Goal: Task Accomplishment & Management: Complete application form

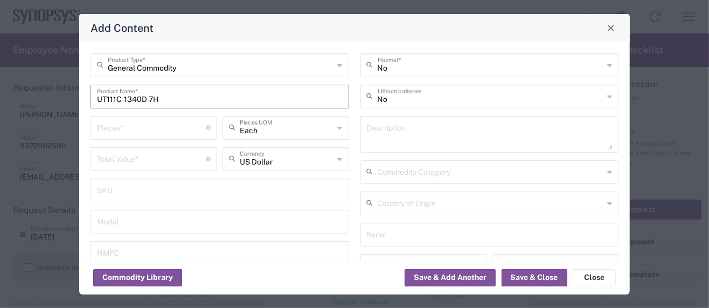
scroll to position [1482, 0]
click at [396, 140] on textarea at bounding box center [490, 134] width 246 height 30
paste textarea "USB Connectors"
type textarea "USB Connectors"
click at [117, 130] on input "number" at bounding box center [151, 126] width 109 height 19
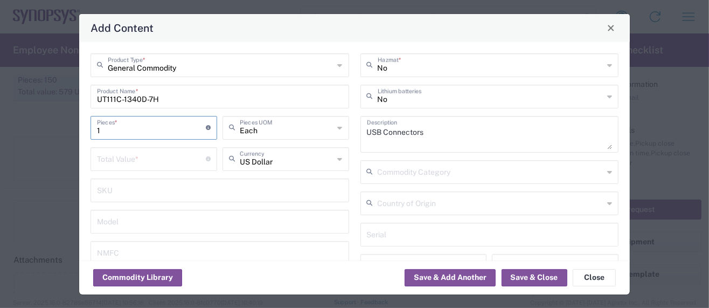
type input "1"
click at [108, 161] on input "number" at bounding box center [151, 158] width 109 height 19
type input ".8"
drag, startPoint x: 102, startPoint y: 128, endPoint x: 76, endPoint y: 129, distance: 25.9
click at [76, 129] on div "Add Content General Commodity Product Type * UT111C-1340D-7H Product Name * 1 P…" at bounding box center [354, 154] width 709 height 308
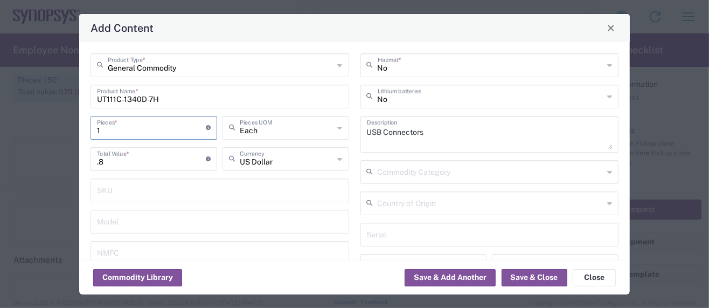
type input "2"
type input "1.6"
type input "20"
type input "16"
type input "20"
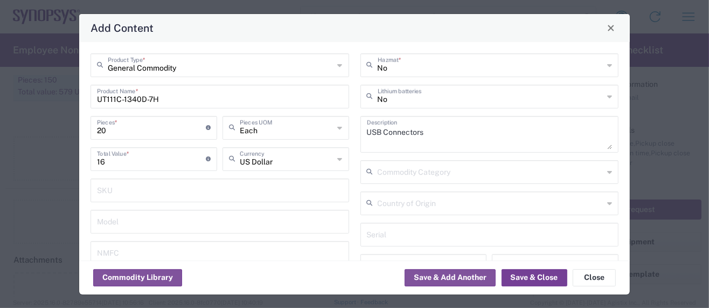
click at [533, 280] on button "Save & Close" at bounding box center [534, 277] width 66 height 17
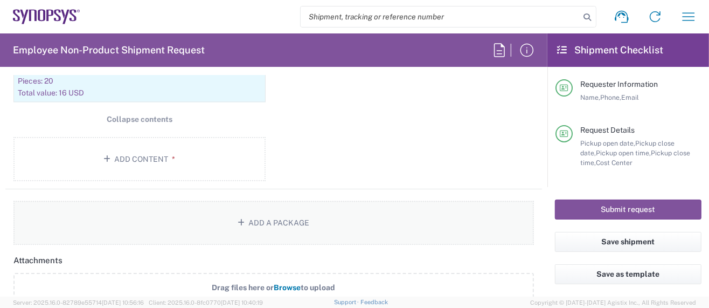
scroll to position [1472, 0]
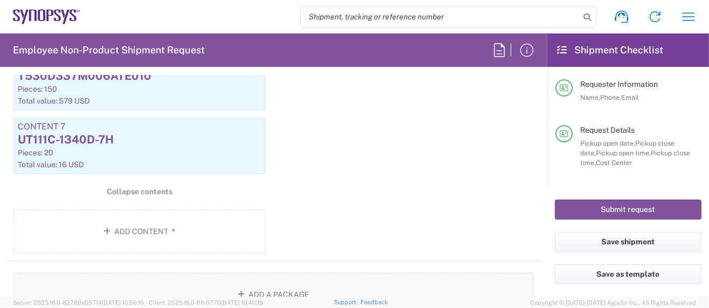
click at [246, 285] on button "Add a Package" at bounding box center [273, 295] width 520 height 44
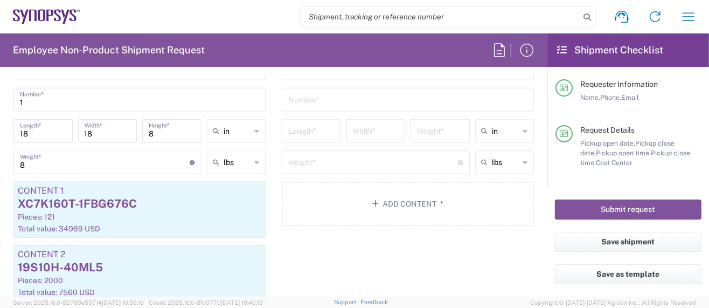
scroll to position [898, 0]
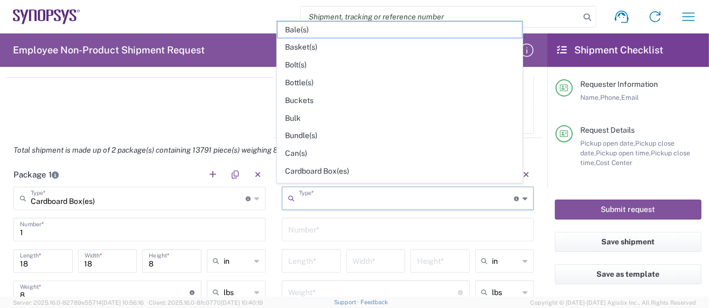
click at [327, 193] on input "text" at bounding box center [406, 197] width 215 height 19
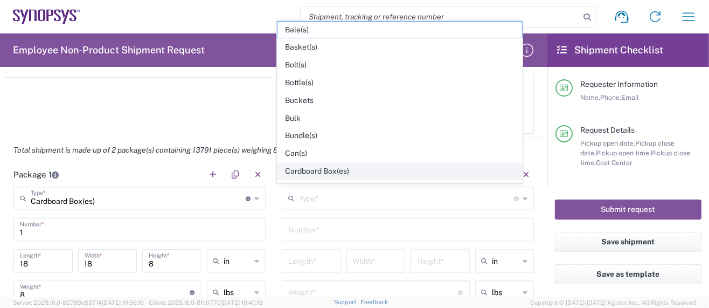
click at [330, 167] on span "Cardboard Box(es)" at bounding box center [399, 171] width 245 height 17
type input "Cardboard Box(es)"
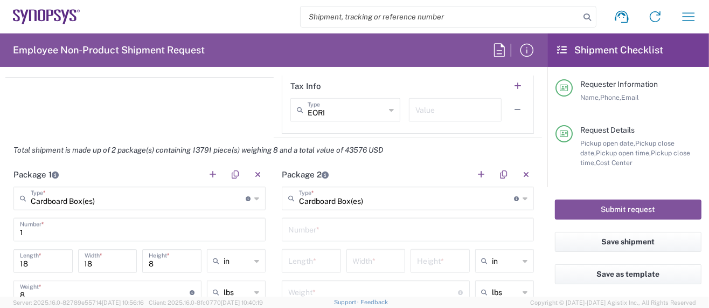
scroll to position [970, 0]
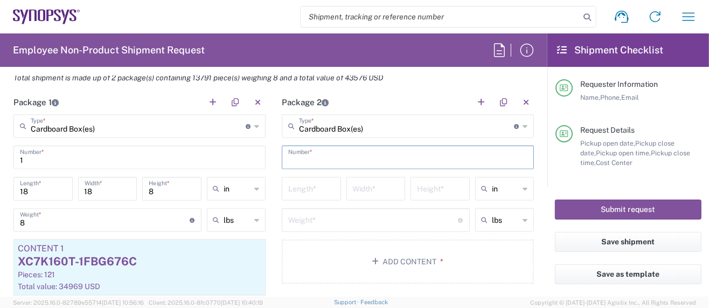
click at [324, 154] on input "text" at bounding box center [407, 156] width 239 height 19
type input "1"
click at [307, 178] on input "number" at bounding box center [311, 187] width 46 height 19
type input "16"
type input "7"
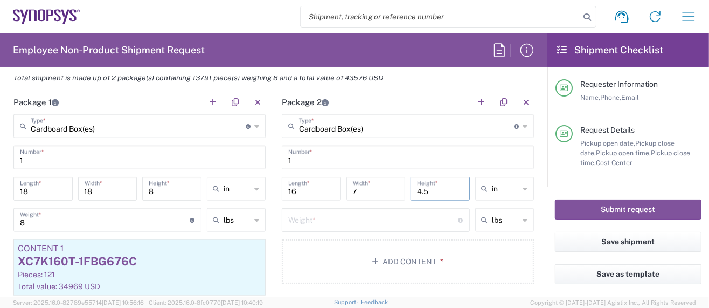
type input "4.5"
click at [314, 217] on input "number" at bounding box center [373, 219] width 170 height 19
click at [59, 219] on input "8" at bounding box center [105, 219] width 170 height 19
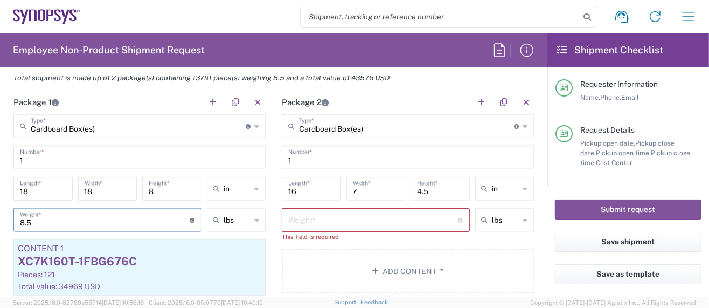
type input "8.5"
click at [366, 217] on input "number" at bounding box center [373, 219] width 170 height 19
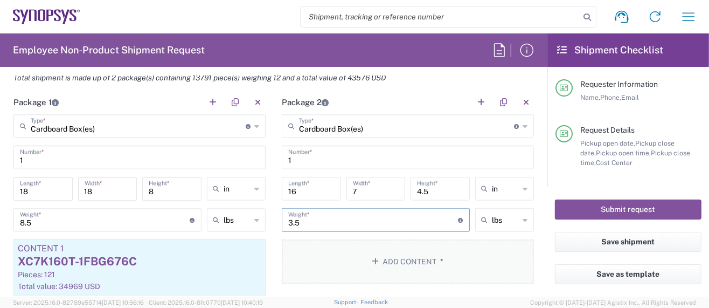
type input "3.5"
click at [384, 252] on button "Add Content *" at bounding box center [408, 261] width 252 height 44
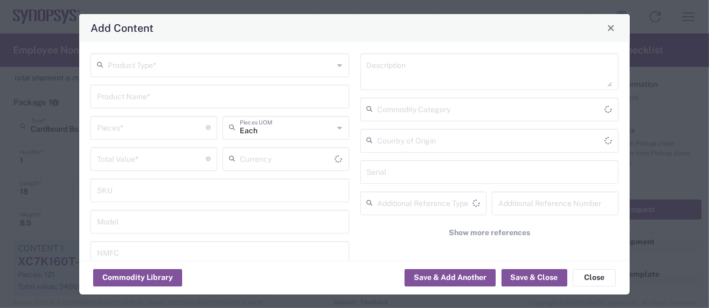
type input "US Dollar"
click at [129, 73] on div "Product Type *" at bounding box center [219, 65] width 259 height 24
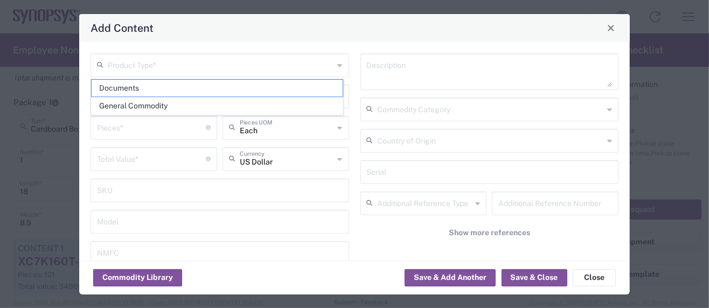
click at [129, 101] on span "General Commodity" at bounding box center [217, 105] width 251 height 17
type input "General Commodity"
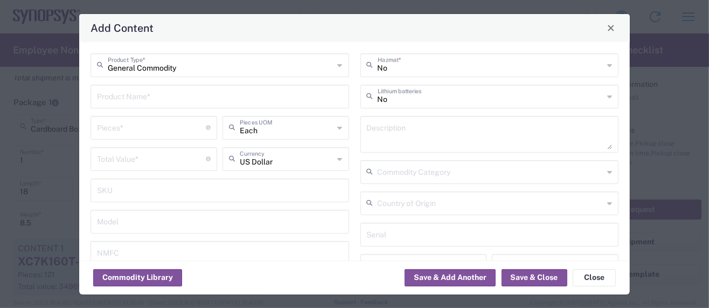
click at [130, 97] on input "text" at bounding box center [220, 95] width 246 height 19
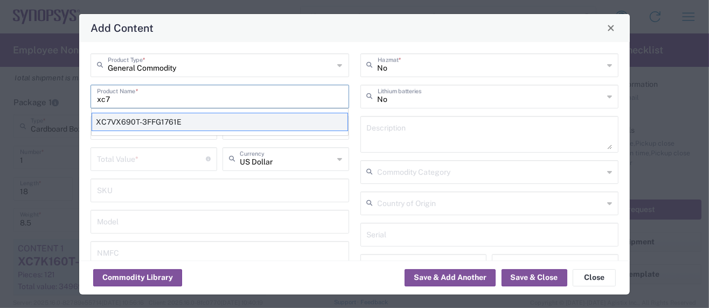
click at [144, 120] on div "XC7VX690T-3FFG1761E" at bounding box center [220, 122] width 256 height 18
type input "XC7VX690T-3FFG1761E"
type textarea "FPGA - Field Programmable Gate Array"
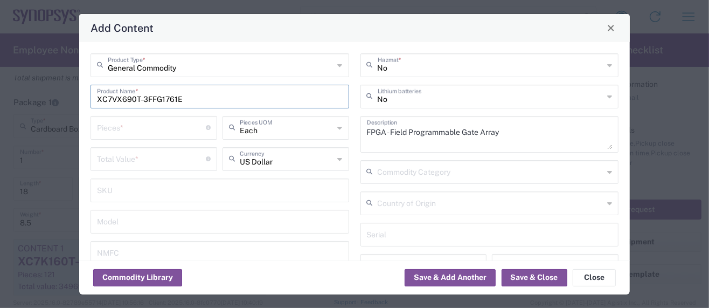
drag, startPoint x: 183, startPoint y: 97, endPoint x: 0, endPoint y: 98, distance: 182.6
click at [0, 98] on html "Shipment request Shipment tracking Employee non-product shipment request My shi…" at bounding box center [354, 154] width 709 height 308
paste input "1. XC7K160T-1FBG676C"
drag, startPoint x: 113, startPoint y: 96, endPoint x: 47, endPoint y: 102, distance: 66.0
click at [47, 102] on div "Add Content General Commodity Product Type * 1. XC7K160T-1FBG676C Product Name …" at bounding box center [354, 154] width 709 height 308
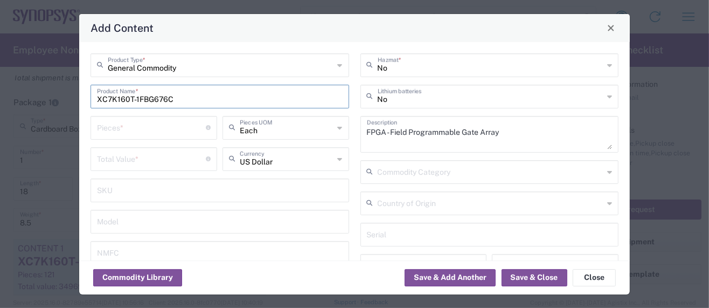
type input "XC7K160T-1FBG676C"
click at [134, 162] on input "number" at bounding box center [151, 158] width 109 height 19
click at [139, 124] on input "number" at bounding box center [151, 126] width 109 height 19
type input "1"
click at [137, 154] on input "number" at bounding box center [151, 158] width 109 height 19
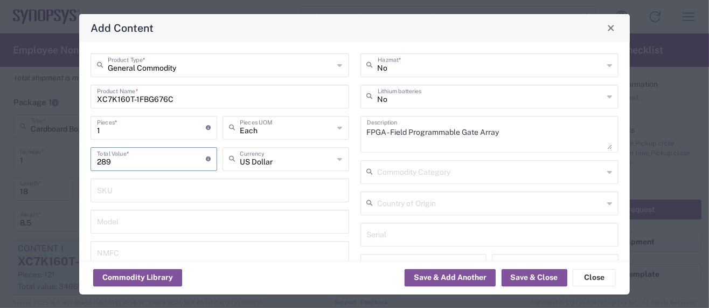
type input "289"
click at [113, 127] on input "1" at bounding box center [151, 126] width 109 height 19
drag, startPoint x: 113, startPoint y: 127, endPoint x: 75, endPoint y: 128, distance: 37.7
click at [75, 128] on div "Add Content General Commodity Product Type * XC7K160T-1FBG676C Product Name * 1…" at bounding box center [354, 154] width 709 height 308
type input "12"
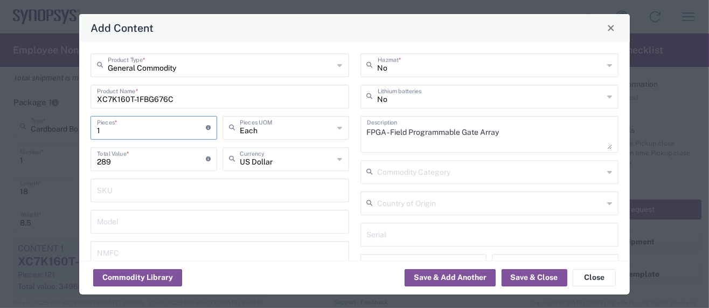
type input "3468"
type input "121"
type input "34969"
type input "121"
click at [508, 276] on button "Save & Close" at bounding box center [534, 277] width 66 height 17
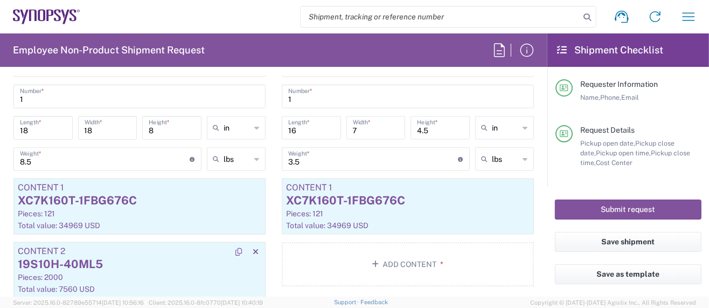
scroll to position [1042, 0]
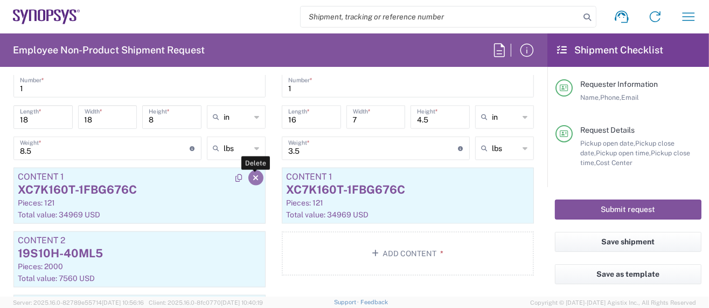
click at [253, 175] on icon "button" at bounding box center [256, 178] width 6 height 8
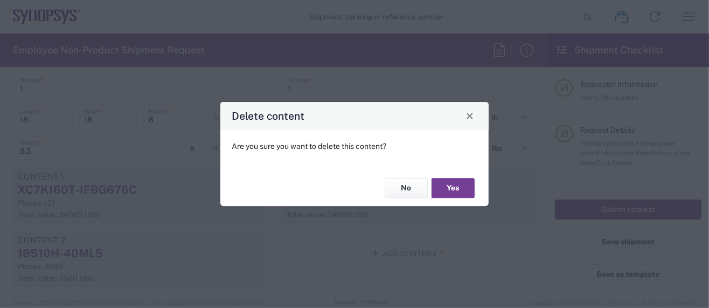
click at [444, 190] on button "Yes" at bounding box center [452, 188] width 43 height 20
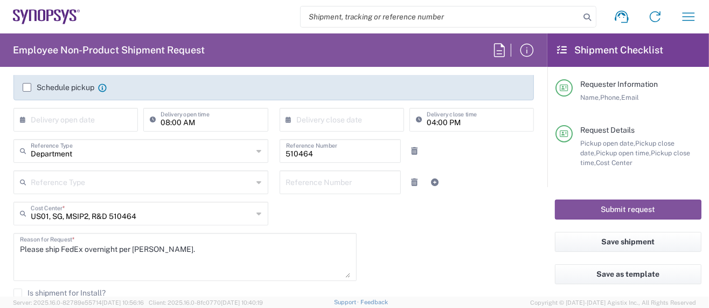
scroll to position [0, 0]
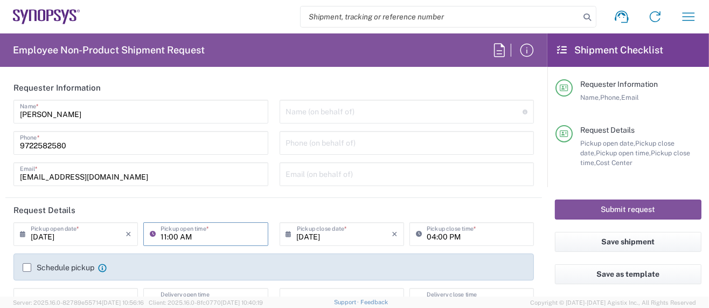
click at [162, 236] on input "11:00 AM" at bounding box center [210, 233] width 101 height 19
drag, startPoint x: 180, startPoint y: 236, endPoint x: 200, endPoint y: 234, distance: 20.5
click at [200, 234] on input "12:00 AM" at bounding box center [210, 233] width 101 height 19
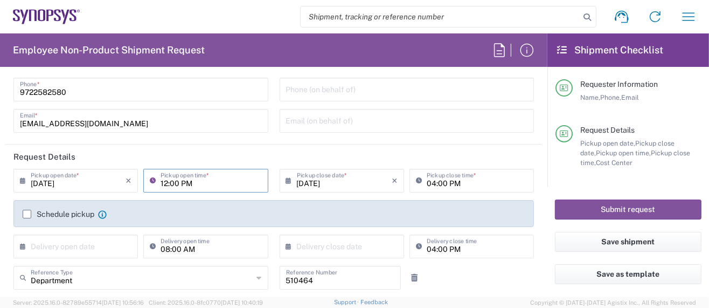
scroll to position [72, 0]
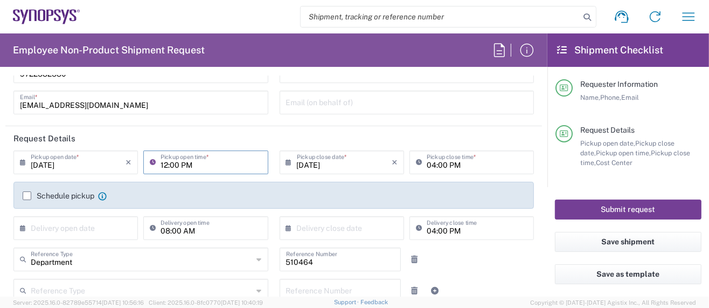
type input "12:00 PM"
click at [621, 210] on button "Submit request" at bounding box center [628, 209] width 146 height 20
